Goal: Task Accomplishment & Management: Complete application form

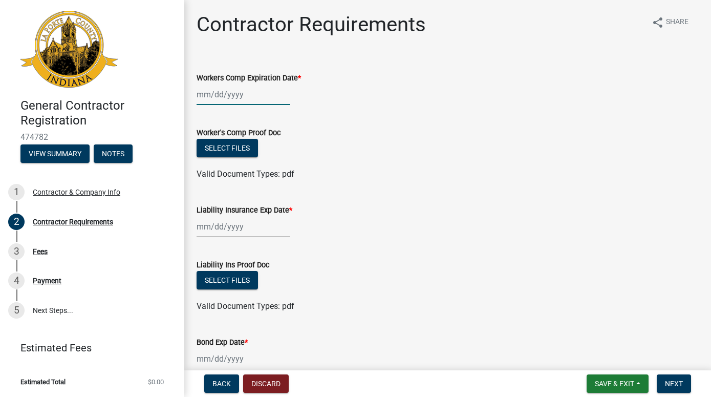
click at [263, 97] on input "Workers Comp Expiration Date *" at bounding box center [244, 94] width 94 height 21
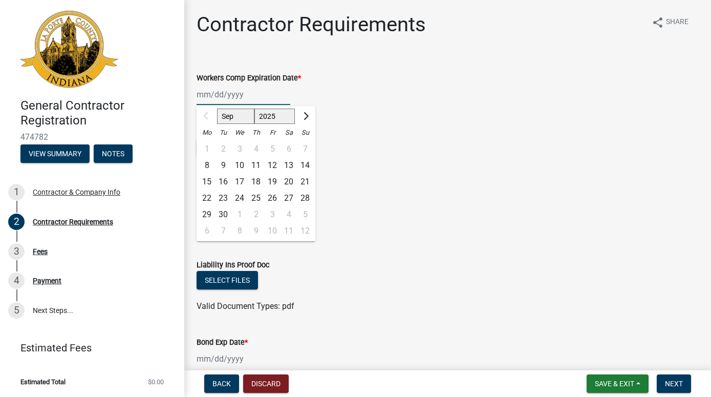
click at [211, 93] on input "Workers Comp Expiration Date *" at bounding box center [244, 94] width 94 height 21
type input "[DATE]"
click at [234, 252] on form "Liability Ins Proof Doc Select files Valid Document Types: pdf" at bounding box center [448, 279] width 502 height 66
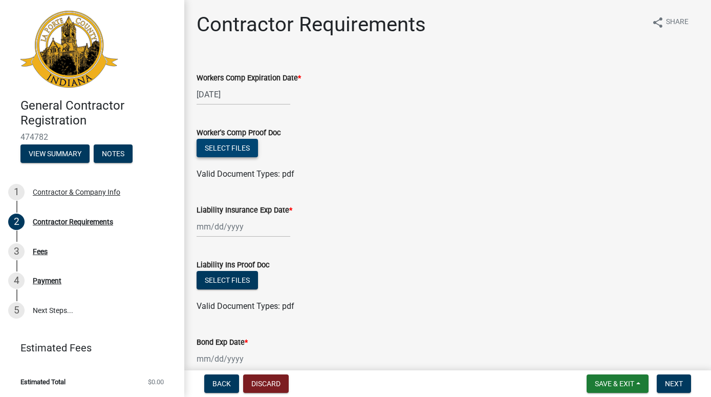
click at [229, 148] on button "Select files" at bounding box center [227, 148] width 61 height 18
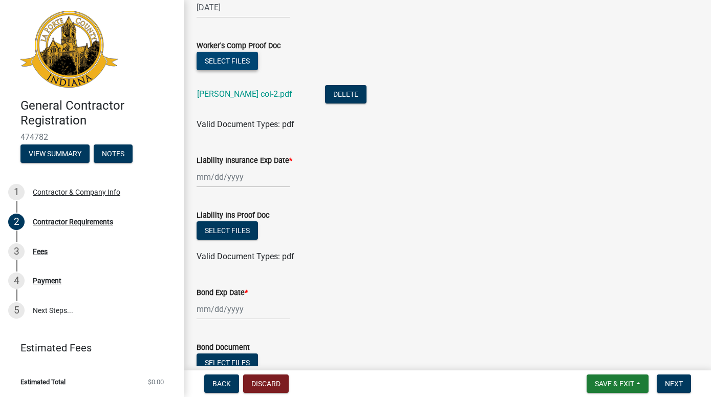
scroll to position [117, 0]
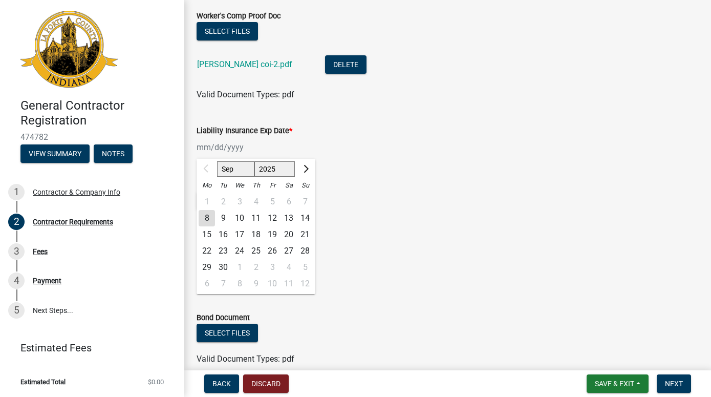
click at [208, 146] on input "Liability Insurance Exp Date *" at bounding box center [244, 147] width 94 height 21
click at [305, 165] on span "Next month" at bounding box center [305, 169] width 8 height 8
select select "11"
click at [206, 265] on div "24" at bounding box center [207, 267] width 16 height 16
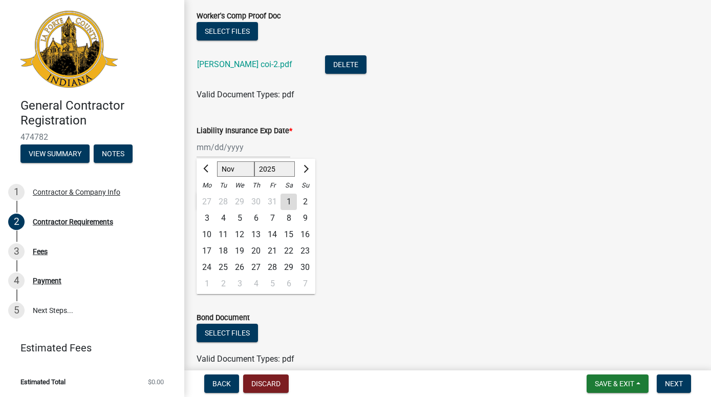
type input "[DATE]"
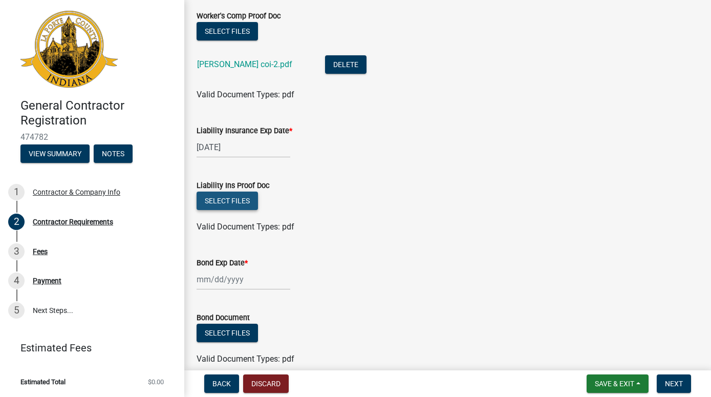
click at [233, 200] on button "Select files" at bounding box center [227, 201] width 61 height 18
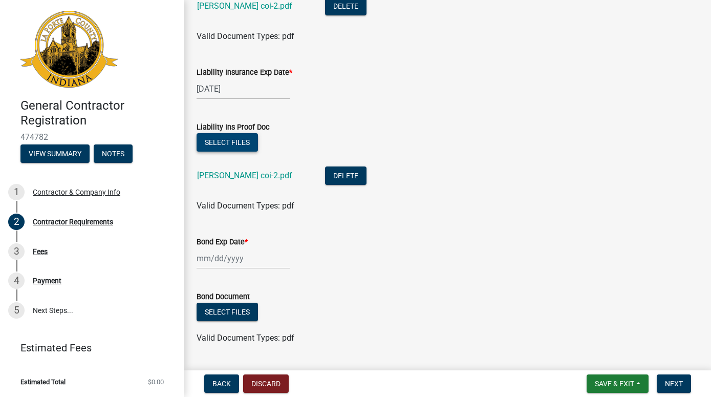
scroll to position [202, 0]
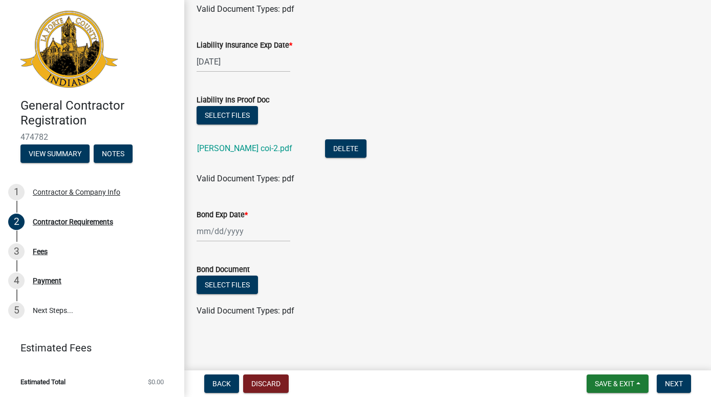
click at [238, 230] on input "Bond Exp Date *" at bounding box center [244, 231] width 94 height 21
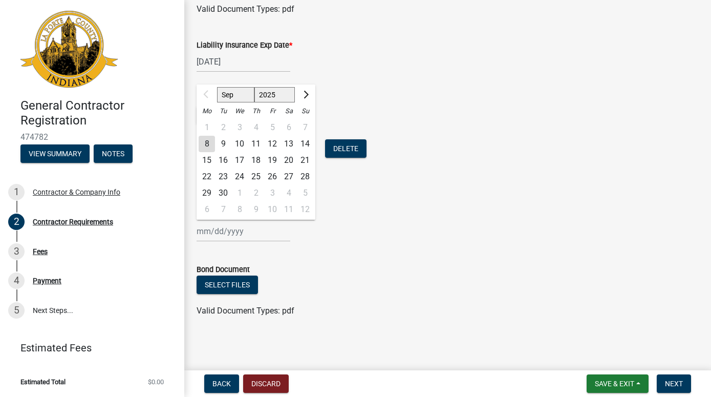
click at [254, 87] on select "2025 2026 2027 2028 2029 2030 2031 2032 2033 2034 2035 2036 2037 2038 2039 2040…" at bounding box center [274, 94] width 41 height 15
select select "2028"
click option "2028" at bounding box center [0, 0] width 0 height 0
click at [217, 87] on select "Jan Feb Mar Apr May Jun [DATE] Aug Sep Oct Nov Dec" at bounding box center [237, 94] width 41 height 15
select select "4"
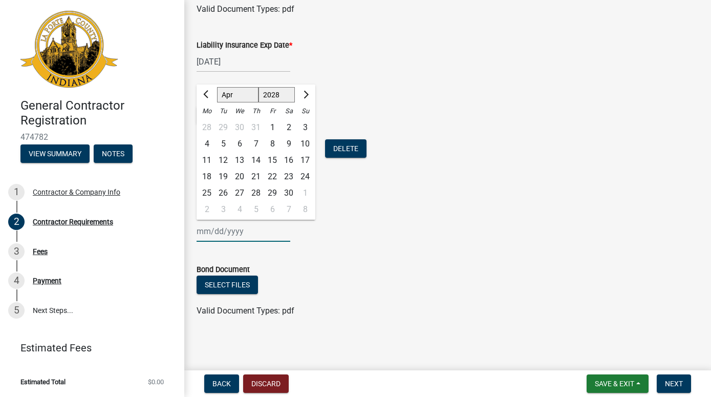
click option "Apr" at bounding box center [0, 0] width 0 height 0
click at [307, 124] on div "2" at bounding box center [305, 127] width 16 height 16
type input "[DATE]"
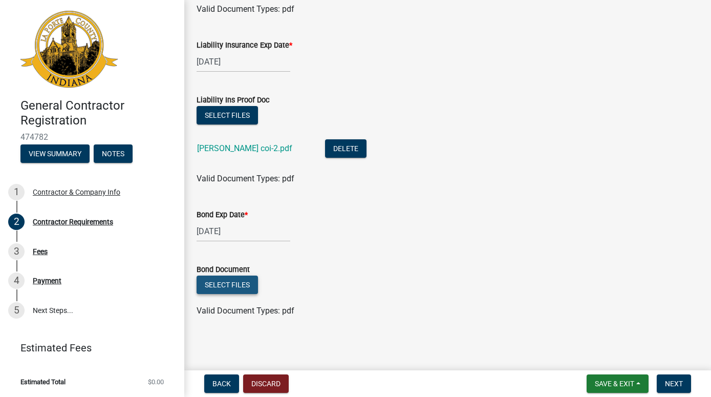
click at [214, 280] on button "Select files" at bounding box center [227, 284] width 61 height 18
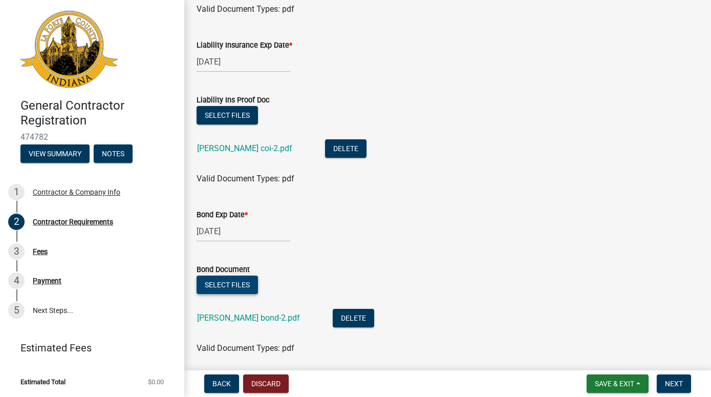
scroll to position [240, 0]
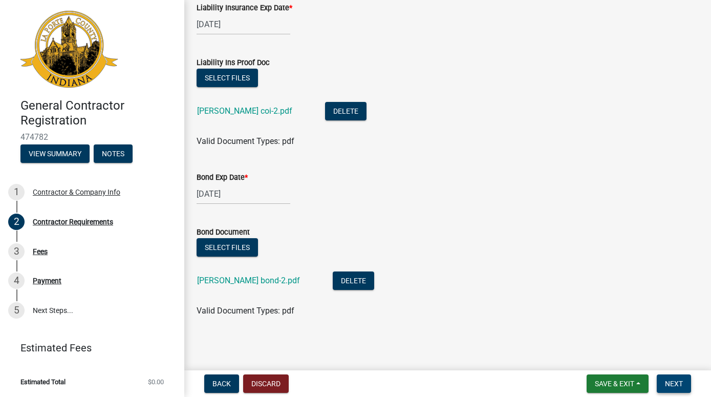
click at [682, 387] on span "Next" at bounding box center [674, 383] width 18 height 8
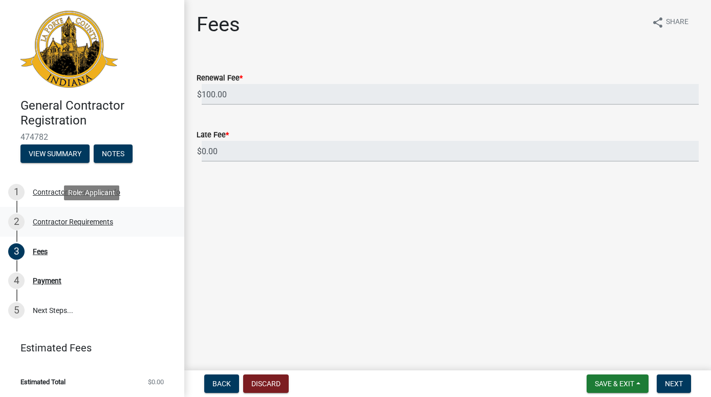
scroll to position [1, 0]
click at [693, 98] on input "100.00" at bounding box center [450, 94] width 497 height 21
click at [695, 93] on input "100.00" at bounding box center [450, 94] width 497 height 21
